Goal: Feedback & Contribution: Submit feedback/report problem

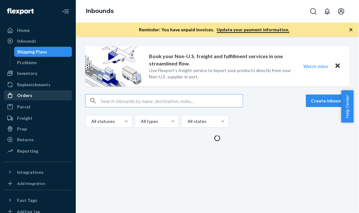
click at [31, 94] on div "Orders" at bounding box center [37, 95] width 67 height 9
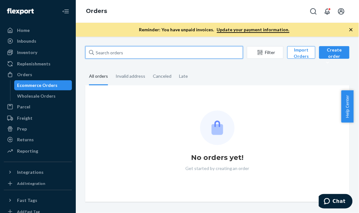
click at [153, 54] on input "text" at bounding box center [164, 52] width 158 height 13
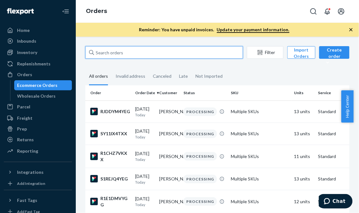
click at [181, 57] on input "text" at bounding box center [164, 52] width 158 height 13
paste input "7263500"
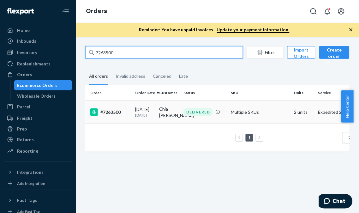
type input "7263500"
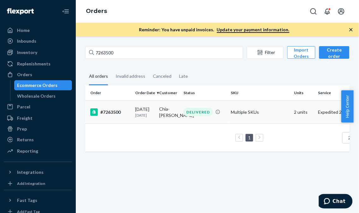
click at [236, 121] on td "Multiple SKUs" at bounding box center [259, 111] width 63 height 23
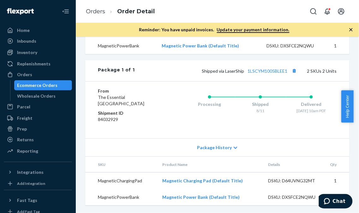
scroll to position [318, 0]
click at [272, 68] on link "1LSCYM1005BLEE1" at bounding box center [268, 70] width 40 height 5
click at [338, 198] on span "Chat" at bounding box center [338, 201] width 13 height 6
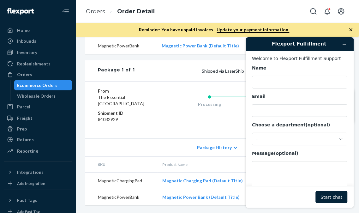
scroll to position [0, 0]
click at [275, 170] on textarea "Message (optional)" at bounding box center [299, 178] width 95 height 35
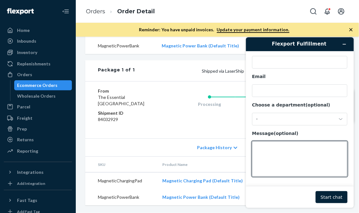
click at [141, 138] on div "Package History" at bounding box center [217, 147] width 264 height 18
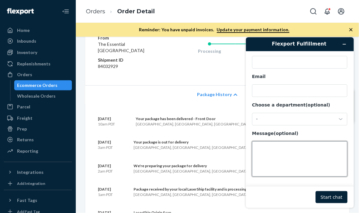
click at [276, 150] on textarea "Message (optional)" at bounding box center [299, 158] width 95 height 35
click at [117, 103] on div "Package History" at bounding box center [217, 94] width 264 height 18
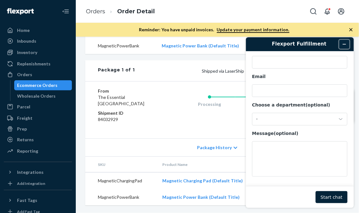
click at [347, 44] on button "Minimize widget" at bounding box center [344, 43] width 10 height 9
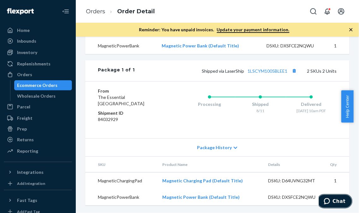
click at [330, 198] on icon "Chat" at bounding box center [327, 201] width 6 height 6
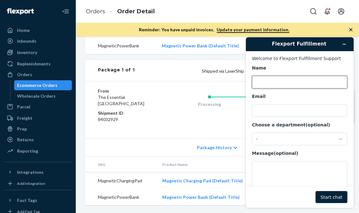
click at [294, 84] on input "Name" at bounding box center [299, 81] width 95 height 13
type input "Nheryl"
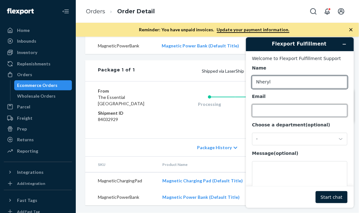
click at [283, 113] on input "Email" at bounding box center [299, 110] width 95 height 13
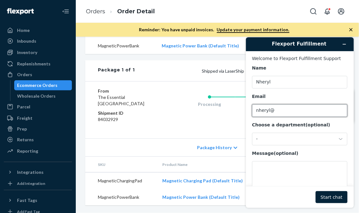
type input "[EMAIL_ADDRESS][DOMAIN_NAME]"
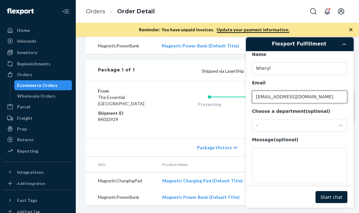
scroll to position [21, 0]
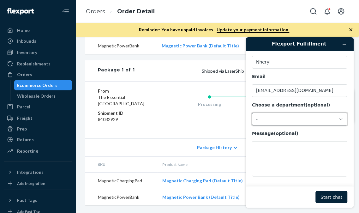
click at [299, 118] on div "-" at bounding box center [296, 119] width 80 height 6
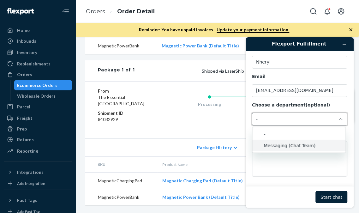
click at [306, 142] on li "Messaging (Chat Team)" at bounding box center [298, 145] width 93 height 11
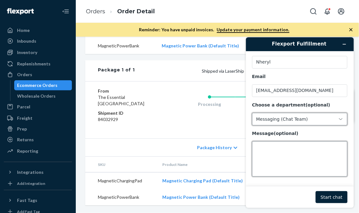
click at [290, 146] on textarea "Message (optional)" at bounding box center [299, 158] width 95 height 35
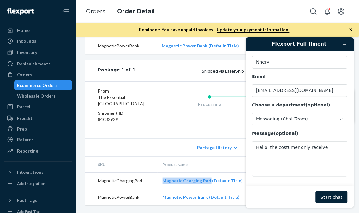
drag, startPoint x: 154, startPoint y: 169, endPoint x: 207, endPoint y: 174, distance: 53.6
click at [207, 174] on tr "MagneticChargingPad Magnetic Charging Pad (Default Title) DSKU: D64UVNG32MT 1" at bounding box center [217, 180] width 264 height 17
copy tr "Magnetic Charging Pad"
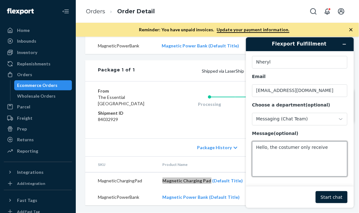
click at [329, 149] on textarea "Hello, the costumer only receive" at bounding box center [299, 158] width 95 height 35
paste textarea "Magnetic Charging Pad"
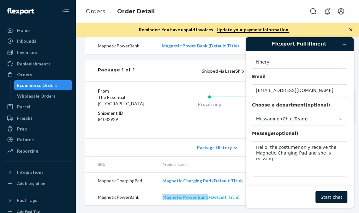
drag, startPoint x: 159, startPoint y: 194, endPoint x: 206, endPoint y: 195, distance: 46.7
click at [206, 195] on td "Magnetic Power Bank (Default Title)" at bounding box center [211, 197] width 106 height 16
copy link "Magnetic Power Bank"
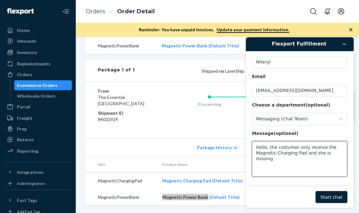
click at [341, 155] on textarea "Hello, the costumer only receive the Magnetic Charging Pad and she is missing" at bounding box center [299, 158] width 95 height 35
paste textarea "Magnetic Power Bank"
click at [295, 163] on textarea "Hello, the costumer only receive the Magnetic Charging Pad and she is missing M…" at bounding box center [299, 158] width 95 height 35
type textarea "Hello, the costumer only receive the Magnetic Charging Pad and she is missing M…"
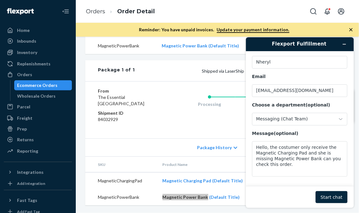
click at [332, 201] on button "Start chat" at bounding box center [331, 197] width 32 height 12
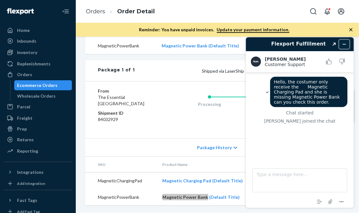
click at [345, 43] on icon "Minimize widget" at bounding box center [344, 44] width 4 height 4
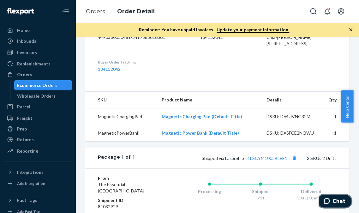
scroll to position [143, 0]
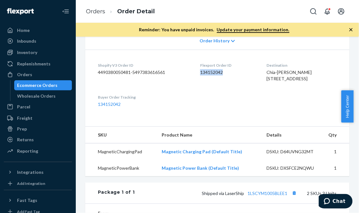
drag, startPoint x: 196, startPoint y: 86, endPoint x: 227, endPoint y: 91, distance: 31.2
click at [227, 91] on dl "Shopify V3 Order ID 4490380050481-5497383616561 Flexport Order ID 134152042 Des…" at bounding box center [217, 85] width 264 height 70
copy dd "134152042"
click at [342, 199] on span "Chat" at bounding box center [338, 201] width 13 height 6
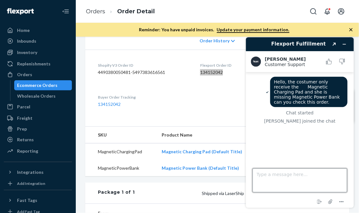
click at [282, 174] on textarea "Type a message here..." at bounding box center [299, 180] width 95 height 24
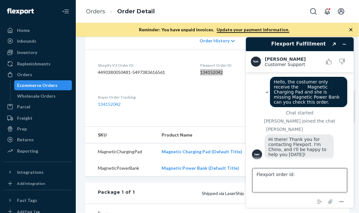
paste textarea "134152042"
type textarea "Flexport order id: 134152042"
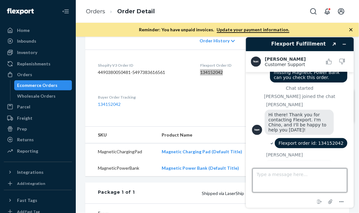
scroll to position [62, 0]
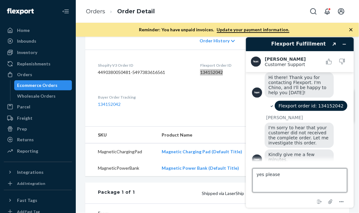
type textarea "yes please"
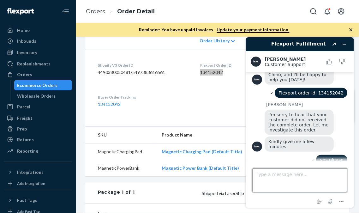
scroll to position [123, 0]
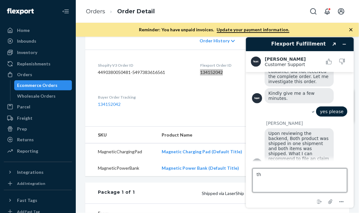
type textarea "t"
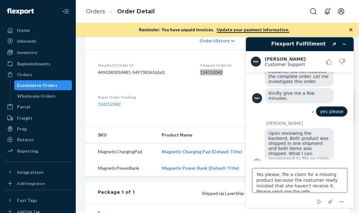
scroll to position [2, 0]
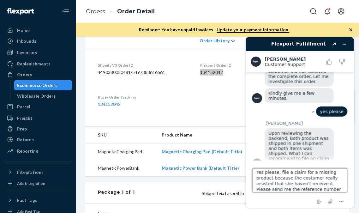
type textarea "Yes please, file a claim for a missing product because the costumer really insi…"
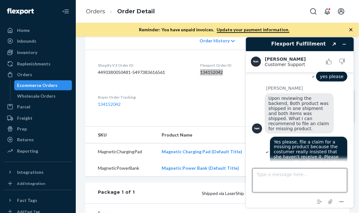
scroll to position [225, 0]
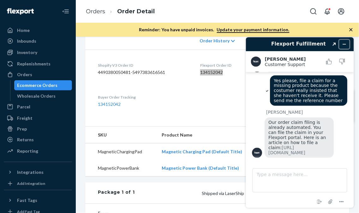
click at [343, 43] on icon "Minimize widget" at bounding box center [344, 44] width 4 height 4
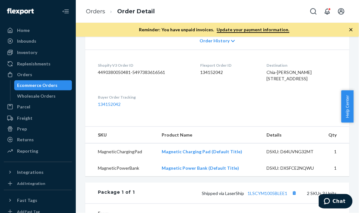
click at [182, 100] on dt "Buyer Order Tracking" at bounding box center [144, 96] width 92 height 5
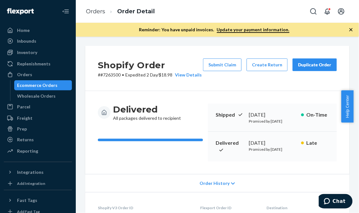
scroll to position [0, 0]
click at [219, 63] on button "Submit Claim" at bounding box center [222, 65] width 39 height 13
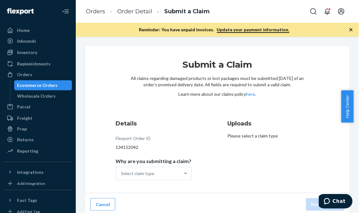
scroll to position [3, 0]
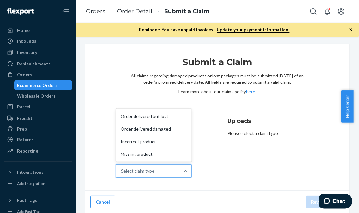
click at [158, 173] on div "Select claim type" at bounding box center [148, 170] width 64 height 13
click at [122, 173] on input "Why are you submitting a claim? option Order delivered but lost focused, 1 of 4…" at bounding box center [121, 171] width 1 height 6
click at [335, 198] on span "Chat" at bounding box center [338, 201] width 13 height 6
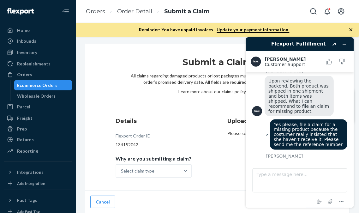
scroll to position [155, 0]
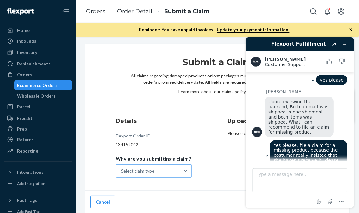
click at [164, 170] on div "Select claim type" at bounding box center [148, 170] width 64 height 13
click at [122, 170] on input "Why are you submitting a claim? Select claim type" at bounding box center [121, 171] width 1 height 6
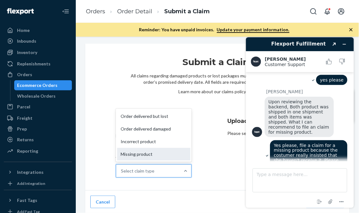
click at [140, 148] on div "Missing product" at bounding box center [153, 154] width 73 height 13
click at [122, 168] on input "Why are you submitting a claim? option Missing product focused, 0 of 4. 4 resul…" at bounding box center [121, 171] width 1 height 6
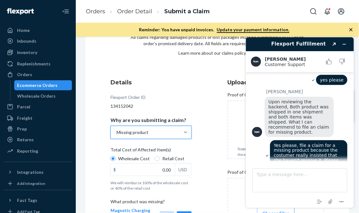
scroll to position [73, 0]
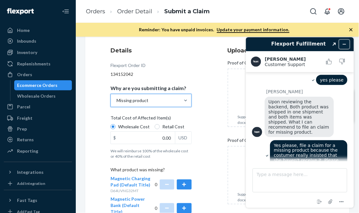
click at [345, 42] on icon "Minimize widget" at bounding box center [344, 44] width 4 height 4
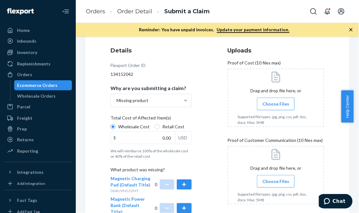
click at [125, 203] on span "Magnetic Power Bank (Default Title)" at bounding box center [127, 205] width 34 height 18
click at [186, 205] on button "button" at bounding box center [184, 208] width 15 height 10
click at [160, 138] on input "0.00" at bounding box center [143, 138] width 64 height 12
paste input "7.3"
type input "7.30"
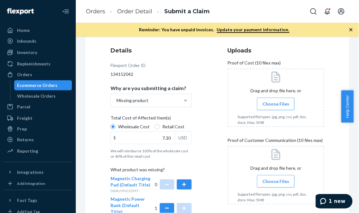
click at [283, 104] on span "Choose Files" at bounding box center [275, 104] width 27 height 6
click at [276, 104] on input "Choose Files" at bounding box center [276, 103] width 0 height 7
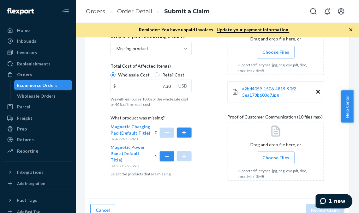
scroll to position [134, 0]
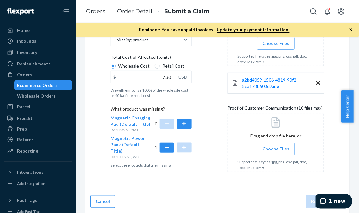
click at [278, 151] on span "Choose Files" at bounding box center [275, 149] width 27 height 6
click at [276, 151] on input "Choose Files" at bounding box center [276, 149] width 0 height 7
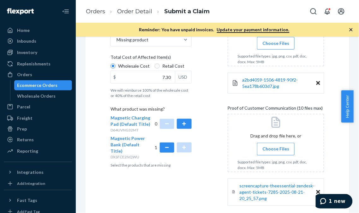
scroll to position [168, 0]
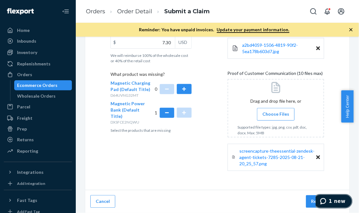
click at [341, 200] on span "1 new" at bounding box center [337, 201] width 17 height 6
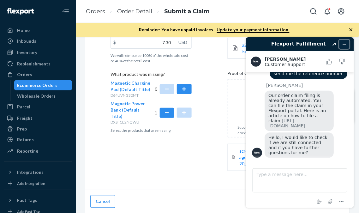
click at [345, 41] on button "Minimize widget" at bounding box center [344, 43] width 10 height 9
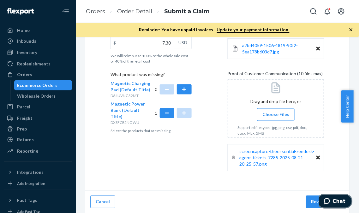
scroll to position [168, 0]
click at [307, 202] on button "Review Claim" at bounding box center [325, 201] width 39 height 13
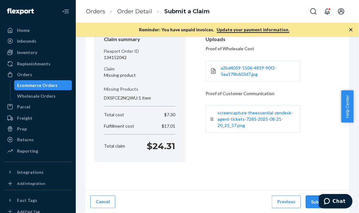
click at [313, 201] on button "Submit Claim" at bounding box center [325, 201] width 39 height 13
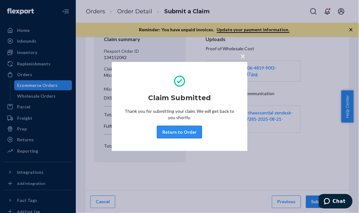
click at [184, 134] on button "Return to Order" at bounding box center [179, 132] width 45 height 13
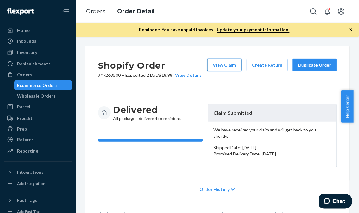
click at [220, 62] on button "View Claim" at bounding box center [224, 65] width 34 height 13
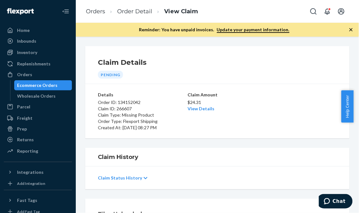
drag, startPoint x: 96, startPoint y: 91, endPoint x: 184, endPoint y: 128, distance: 95.7
click at [184, 128] on div "Details Order ID: 134152042 Claim ID: 266607 Claim Type: Missing Product Order …" at bounding box center [217, 111] width 264 height 54
copy div "Details Order ID: 134152042 Claim ID: 266607 Claim Type: Missing Product Order …"
click at [229, 59] on h1 "Claim Details" at bounding box center [217, 62] width 239 height 10
click at [101, 10] on link "Orders" at bounding box center [95, 11] width 19 height 7
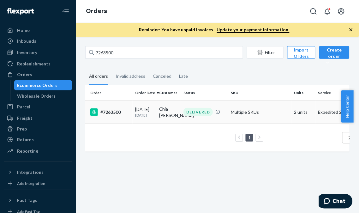
click at [232, 116] on td "Multiple SKUs" at bounding box center [259, 111] width 63 height 23
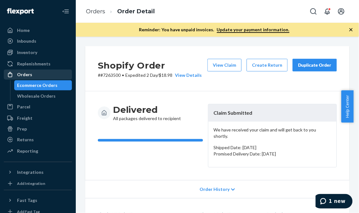
click at [33, 76] on div "Orders" at bounding box center [37, 74] width 67 height 9
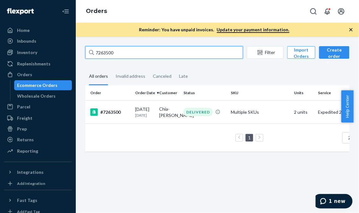
click at [198, 52] on input "7263500" at bounding box center [164, 52] width 158 height 13
click at [197, 50] on input "7263500" at bounding box center [164, 52] width 158 height 13
paste input "[PERSON_NAME]"
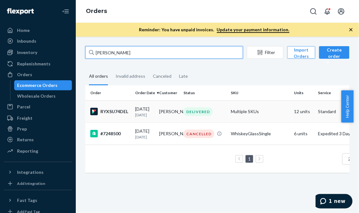
type input "[PERSON_NAME]"
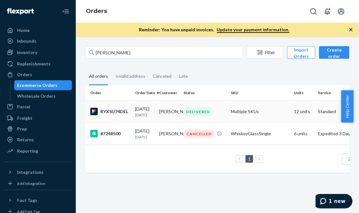
click at [271, 120] on td "Multiple SKUs" at bounding box center [259, 111] width 63 height 22
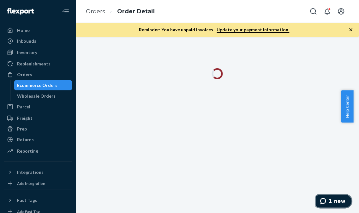
click at [332, 200] on span "1 new" at bounding box center [337, 201] width 17 height 6
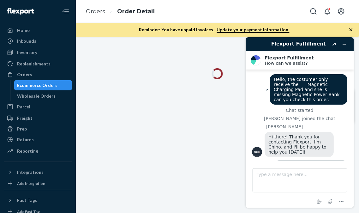
scroll to position [345, 0]
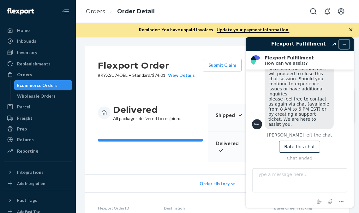
click at [344, 44] on icon "Minimize widget" at bounding box center [344, 44] width 3 height 0
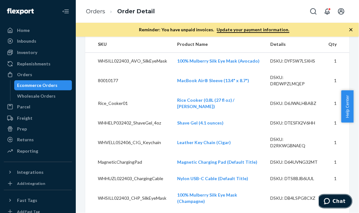
scroll to position [140, 0]
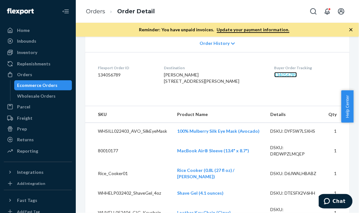
click at [274, 77] on link "134056789" at bounding box center [285, 74] width 23 height 5
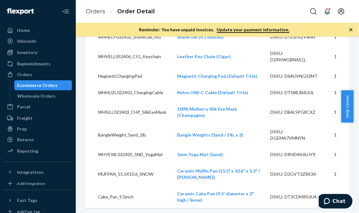
scroll to position [245, 0]
